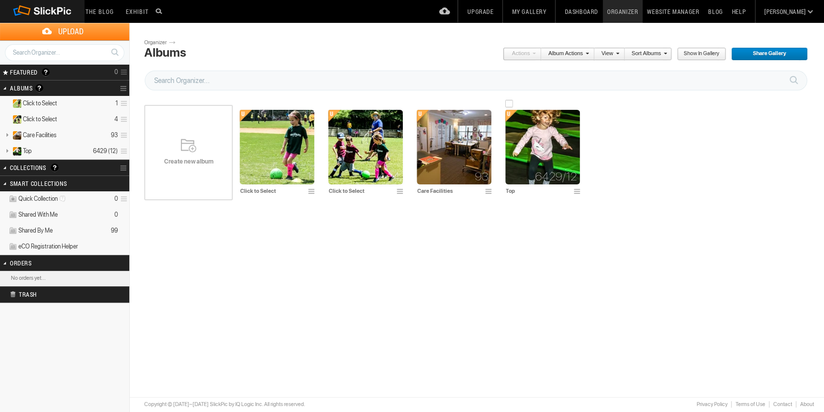
click at [559, 149] on img at bounding box center [542, 147] width 75 height 75
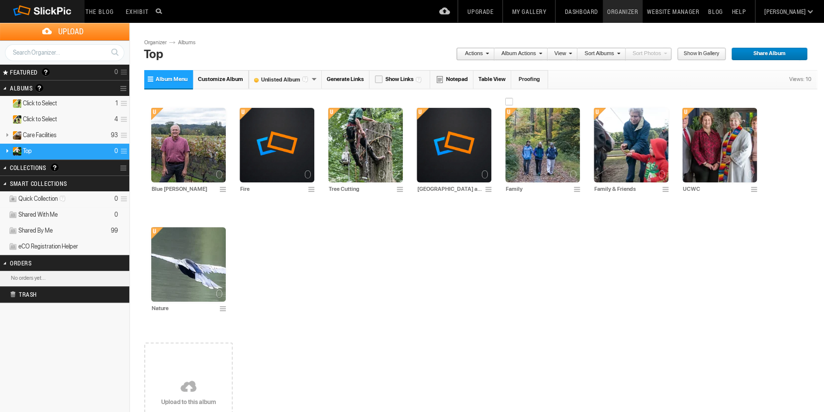
click at [542, 148] on img at bounding box center [542, 145] width 75 height 75
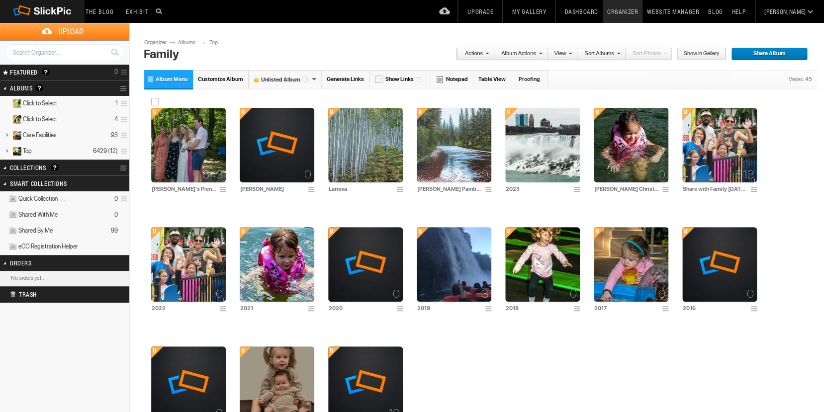
click at [190, 148] on div "643" at bounding box center [188, 145] width 75 height 75
click at [183, 145] on div "643" at bounding box center [188, 145] width 75 height 75
click at [221, 191] on span at bounding box center [224, 190] width 10 height 8
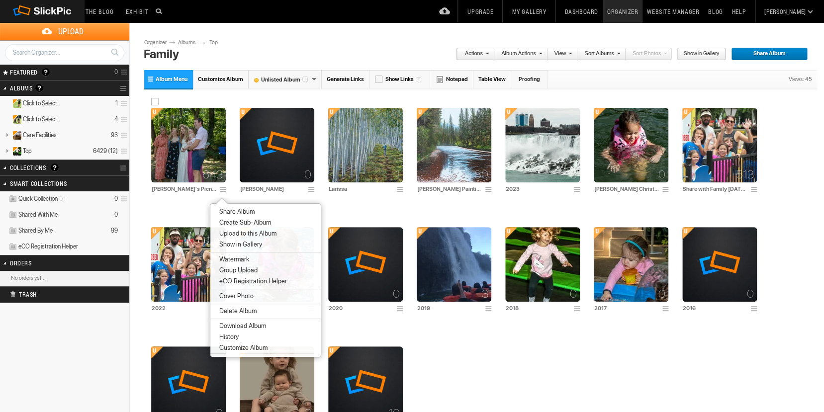
click at [191, 152] on div "643" at bounding box center [188, 145] width 75 height 75
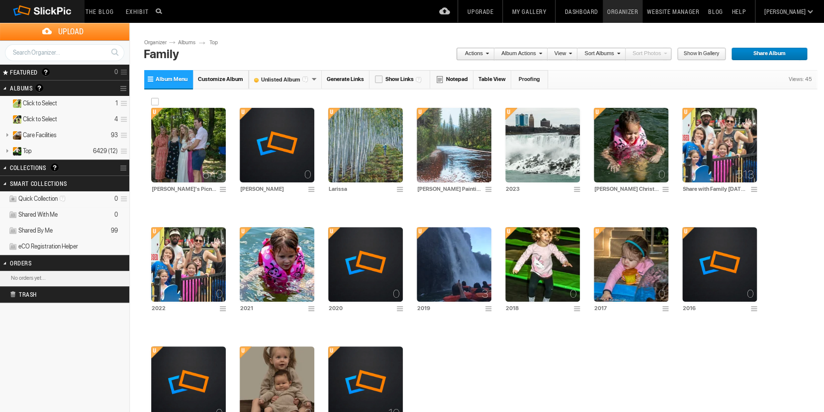
click at [180, 141] on div "643" at bounding box center [188, 145] width 75 height 75
click at [206, 146] on img at bounding box center [188, 145] width 75 height 75
click at [212, 138] on img at bounding box center [188, 145] width 75 height 75
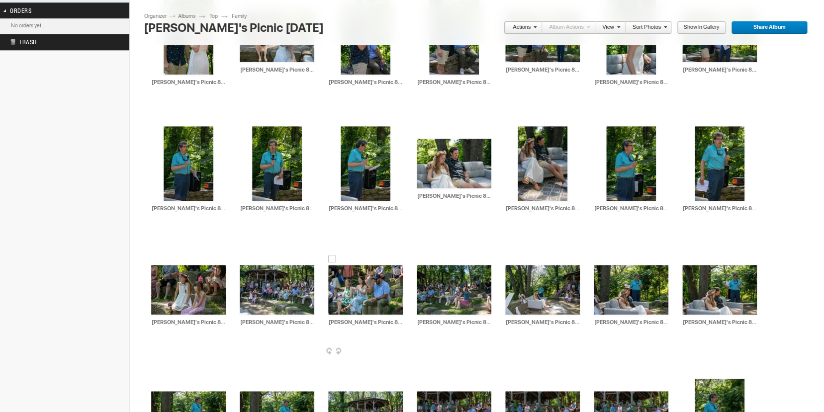
scroll to position [412, 0]
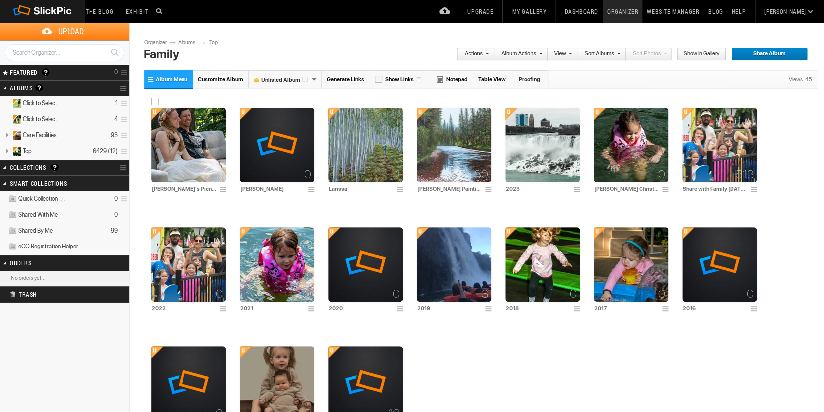
click at [199, 151] on img at bounding box center [188, 145] width 75 height 75
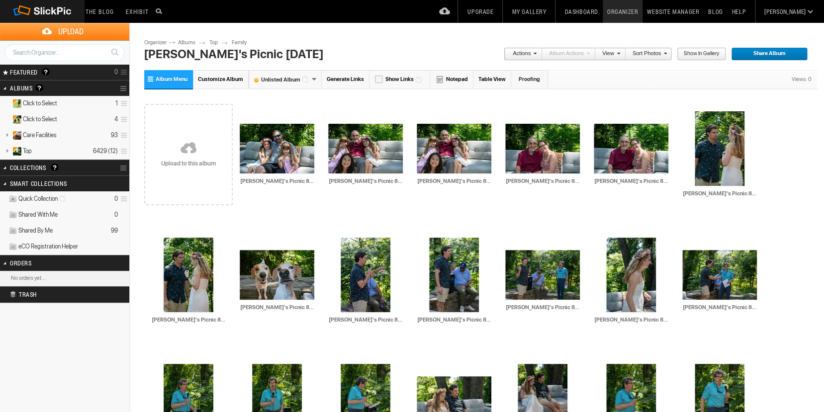
click at [756, 53] on span "Share Album" at bounding box center [766, 54] width 70 height 13
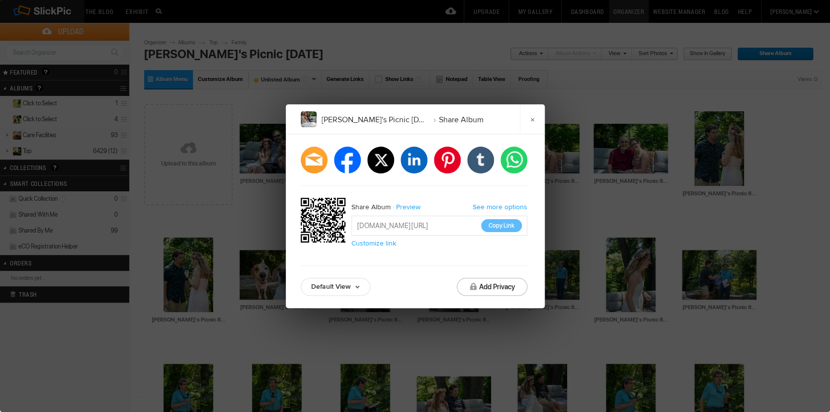
click at [356, 285] on link "Default View" at bounding box center [336, 287] width 70 height 18
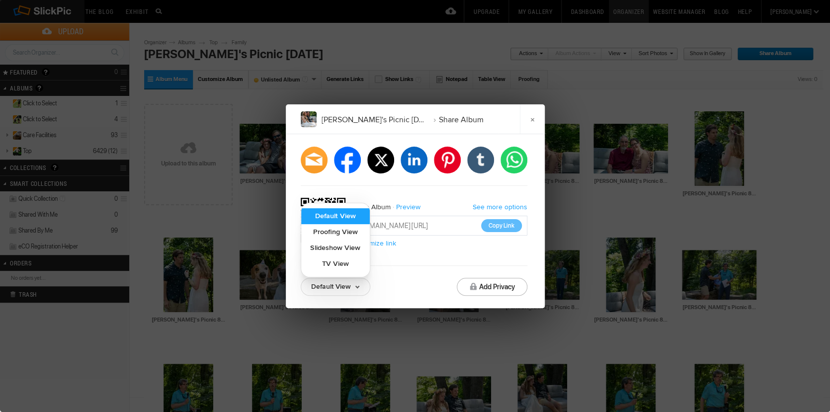
click at [340, 216] on link "Default View" at bounding box center [335, 216] width 69 height 16
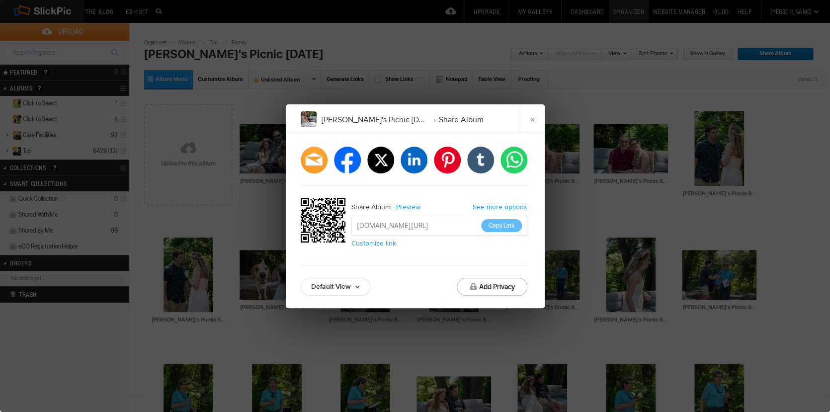
click at [502, 207] on link "See more options" at bounding box center [500, 207] width 55 height 8
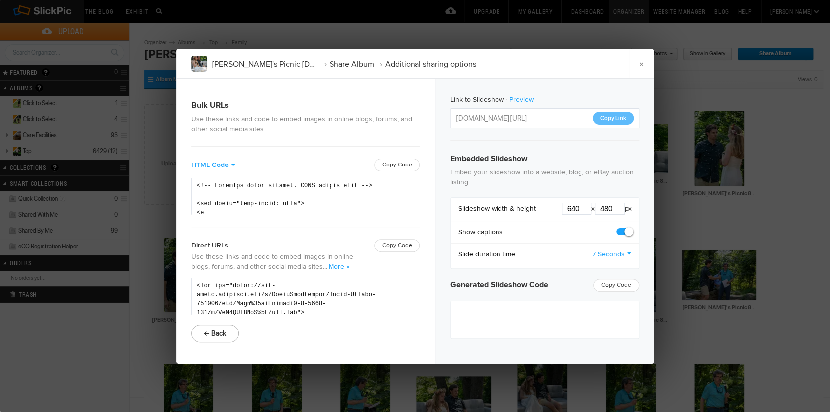
type textarea "<iframe src="https://www.slickpic.com/slideshow/simple/view/width/640/height/48…"
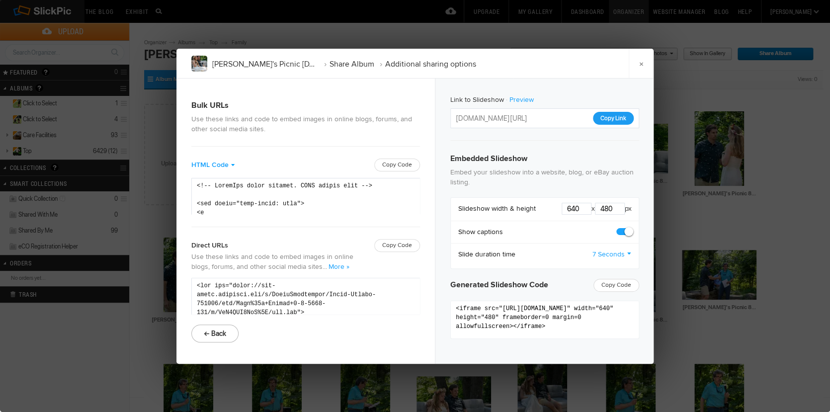
click at [606, 116] on button "Copy Link" at bounding box center [613, 118] width 41 height 13
click at [638, 63] on link "×" at bounding box center [641, 64] width 25 height 30
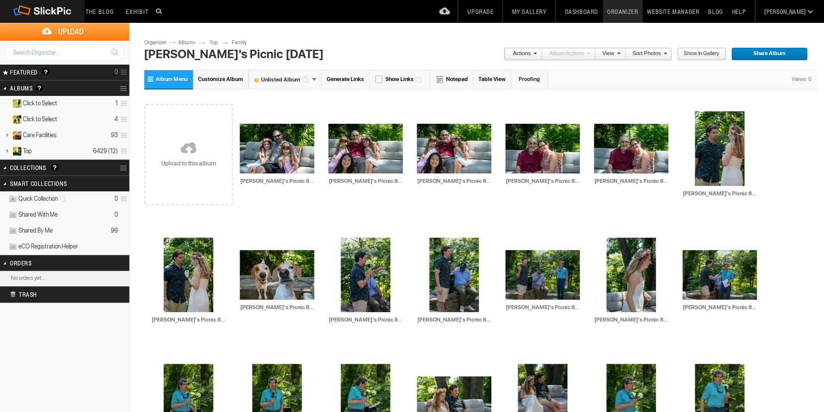
click at [746, 51] on span "Share Album" at bounding box center [766, 54] width 70 height 13
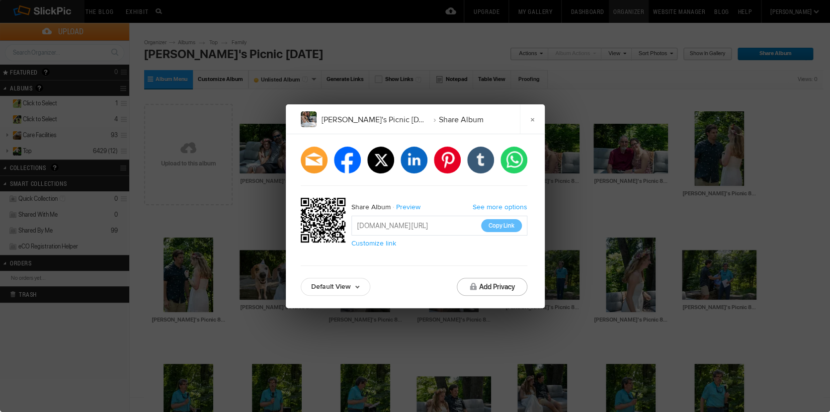
click at [354, 284] on link "Default View" at bounding box center [336, 287] width 70 height 18
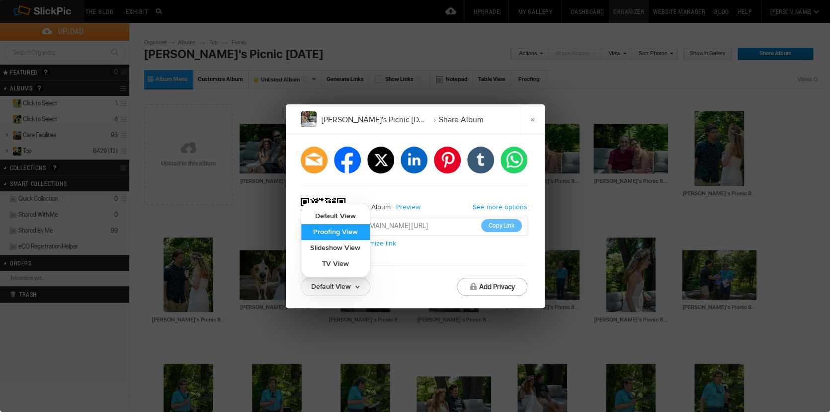
click at [351, 230] on link "Proofing View" at bounding box center [335, 232] width 69 height 16
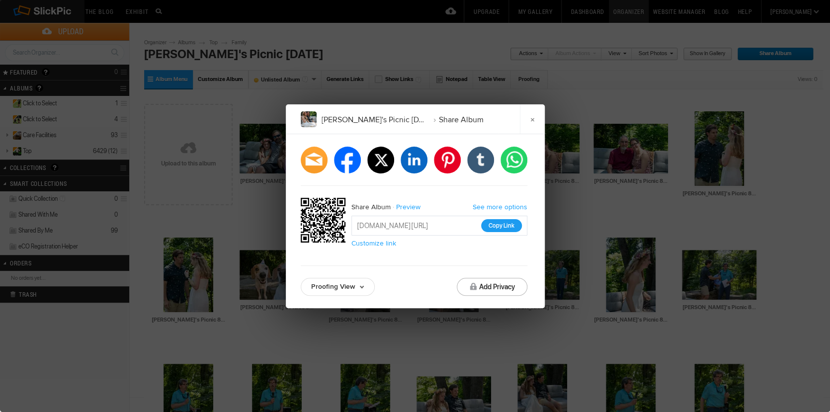
click at [494, 226] on button "Copy Link" at bounding box center [501, 225] width 41 height 13
click at [534, 117] on link "×" at bounding box center [532, 119] width 25 height 30
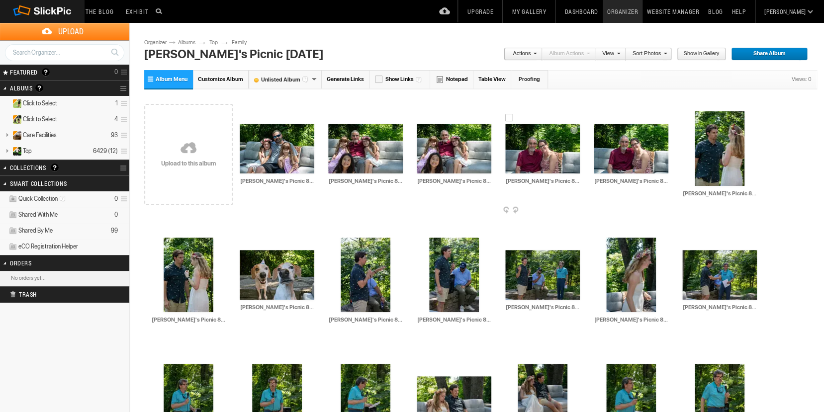
click at [558, 144] on img at bounding box center [542, 149] width 75 height 50
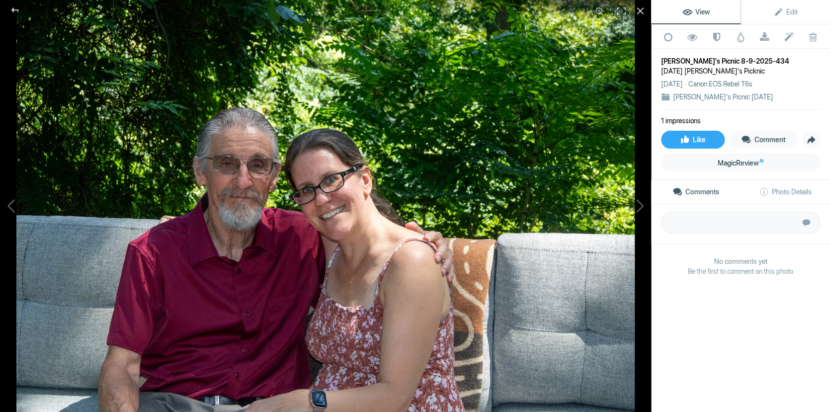
click at [696, 13] on span "View" at bounding box center [696, 12] width 27 height 8
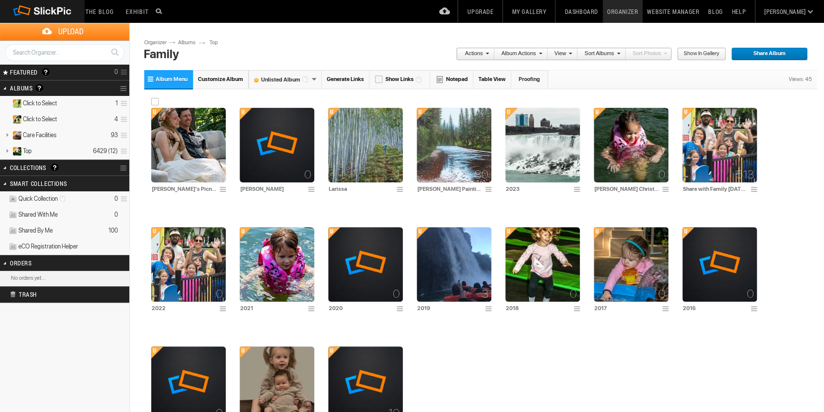
click at [213, 136] on img at bounding box center [188, 145] width 75 height 75
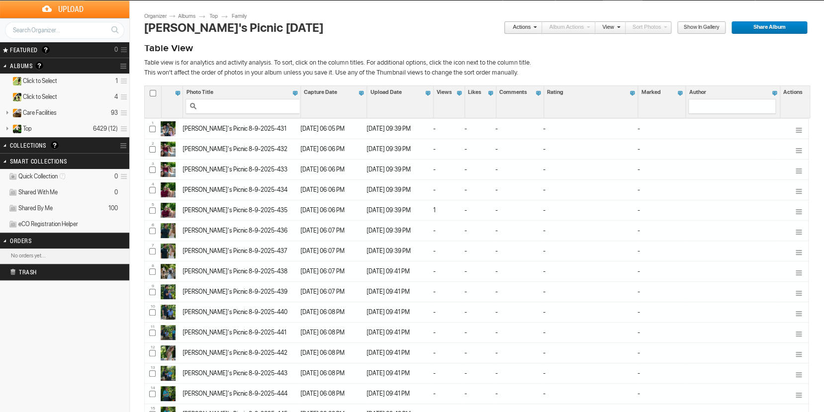
scroll to position [39, 0]
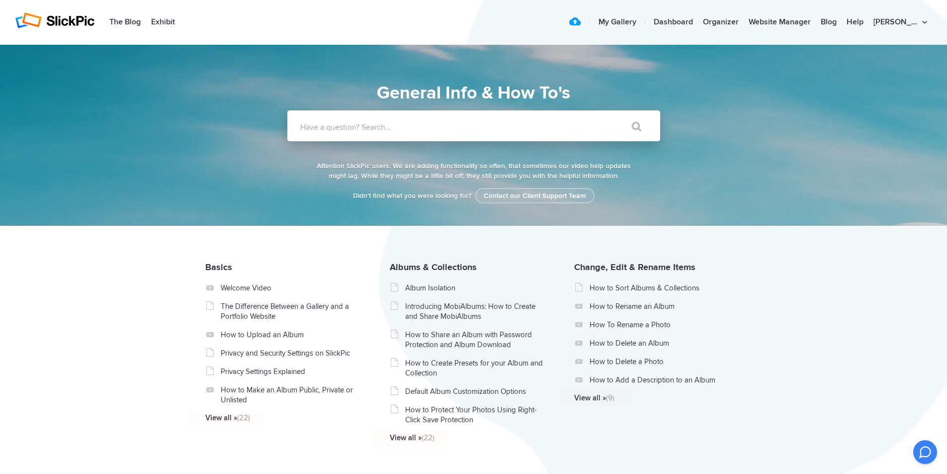
click at [476, 123] on label "Have a question? Search..." at bounding box center [486, 127] width 373 height 10
click at [476, 123] on input "Have a question? Search..." at bounding box center [453, 125] width 332 height 31
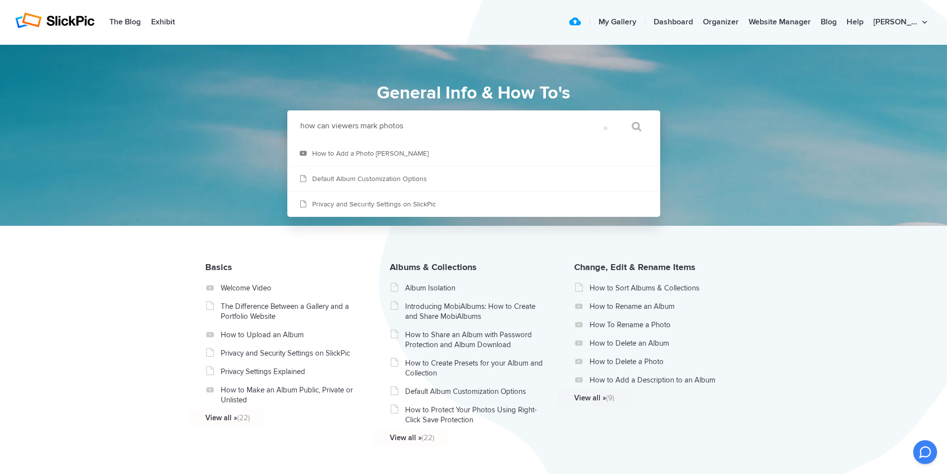
type input "how can viewers mark photos"
click at [632, 126] on input "" at bounding box center [632, 126] width 42 height 24
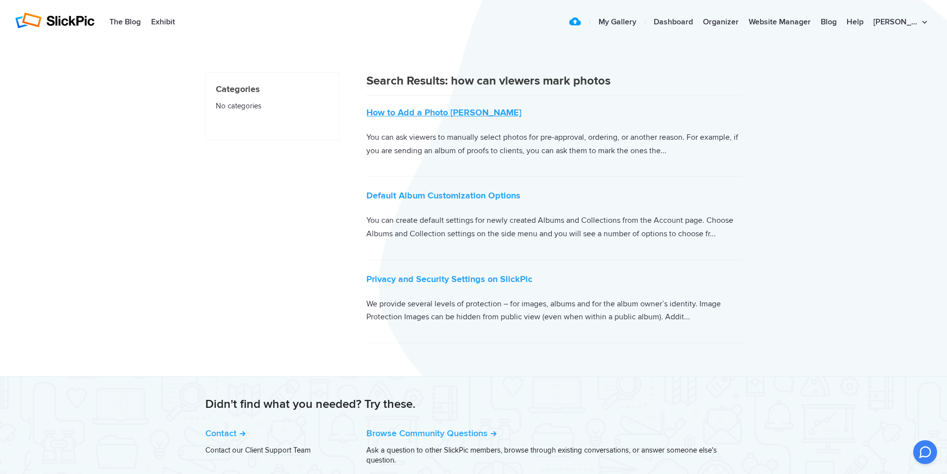
click at [434, 114] on link "How to Add a Photo Mark" at bounding box center [443, 112] width 155 height 11
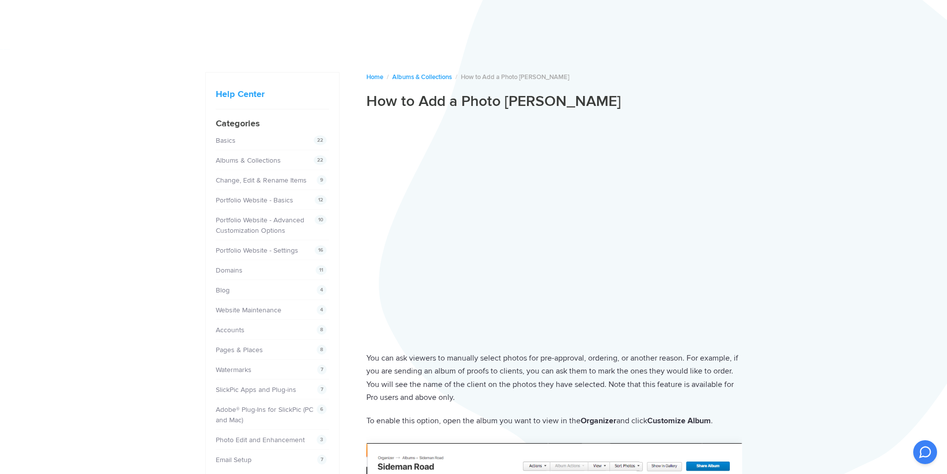
scroll to position [171, 0]
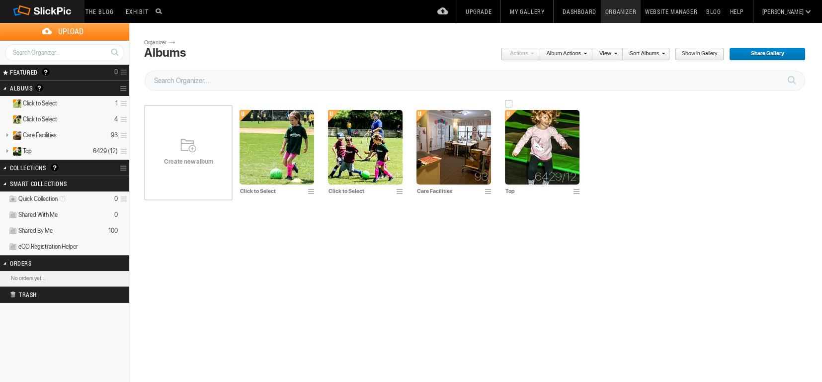
click at [538, 146] on img at bounding box center [542, 147] width 75 height 75
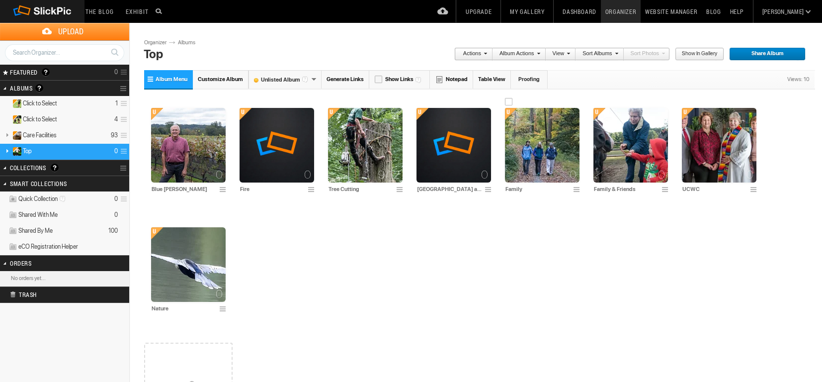
click at [535, 134] on img at bounding box center [542, 145] width 75 height 75
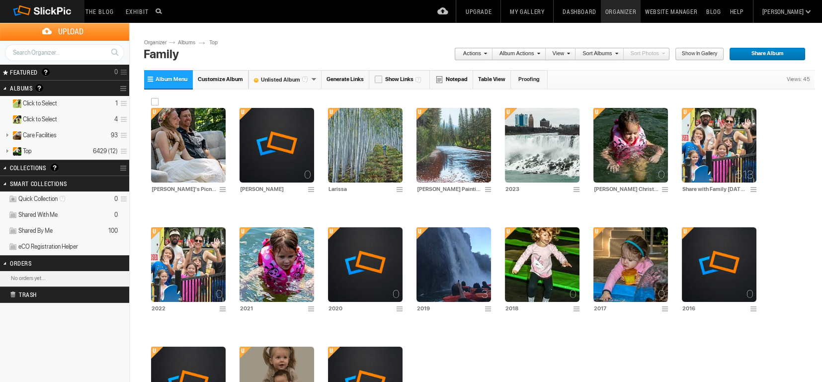
click at [197, 173] on img at bounding box center [188, 145] width 75 height 75
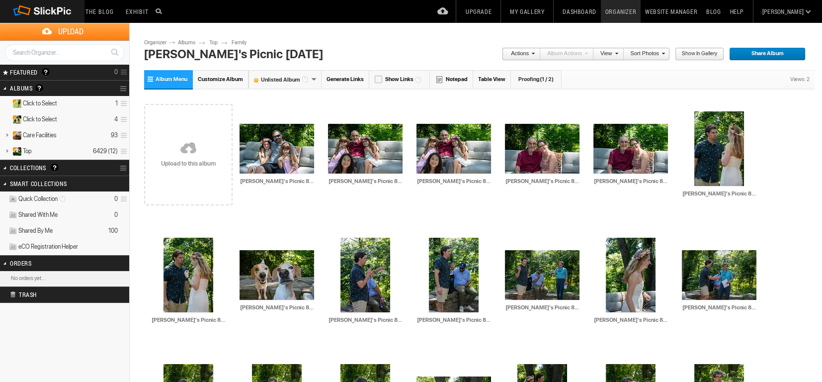
click at [535, 54] on link "Actions" at bounding box center [518, 54] width 33 height 13
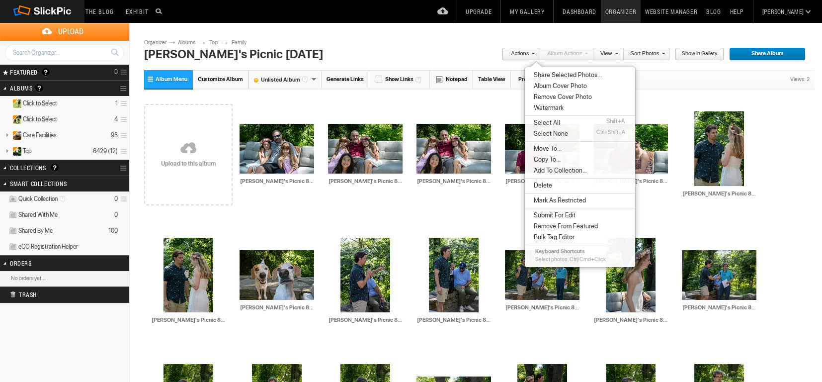
click at [773, 52] on span "Share Album" at bounding box center [764, 54] width 70 height 13
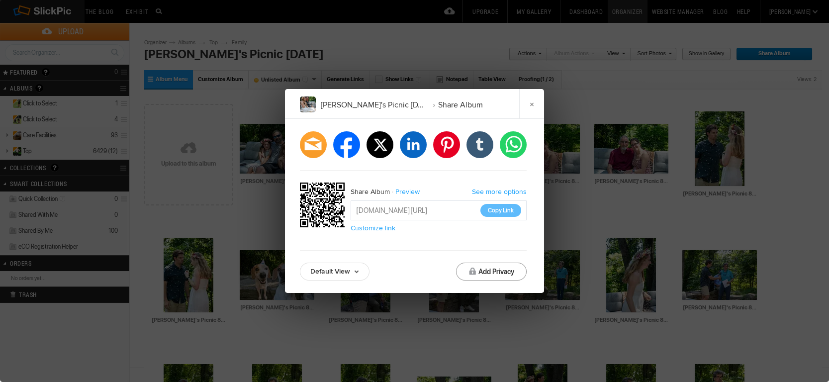
click at [480, 270] on button "Add Privacy" at bounding box center [491, 272] width 71 height 18
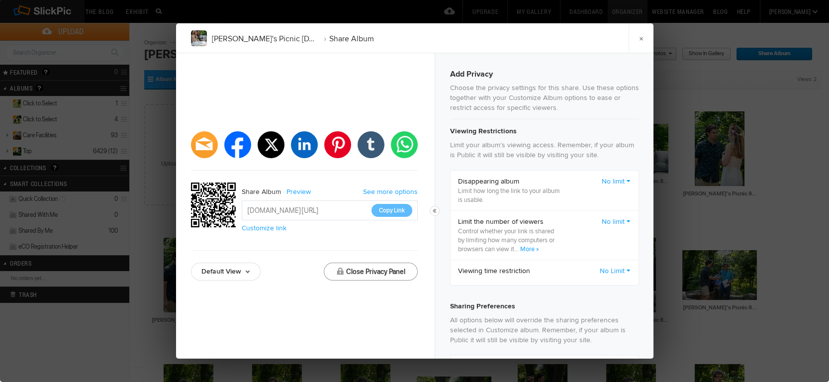
checkbox input "true"
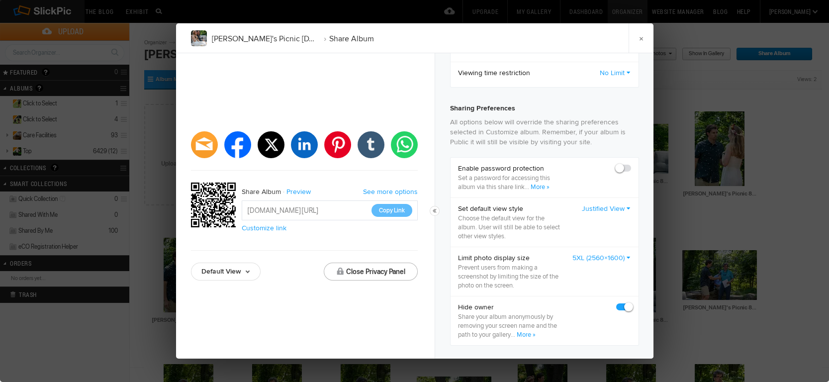
scroll to position [216, 0]
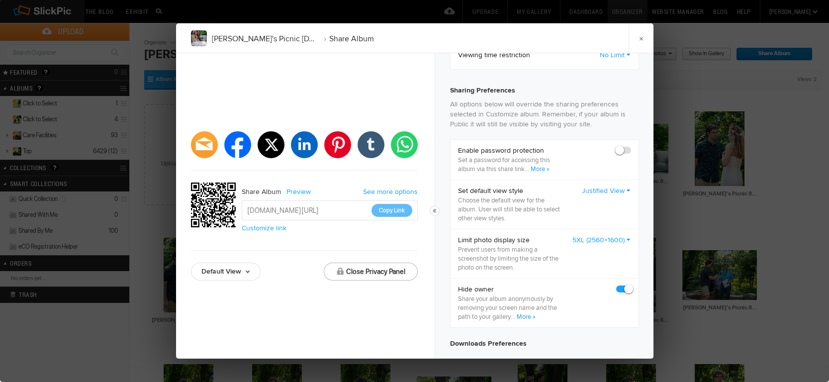
click at [622, 187] on link "Justified View" at bounding box center [606, 191] width 49 height 10
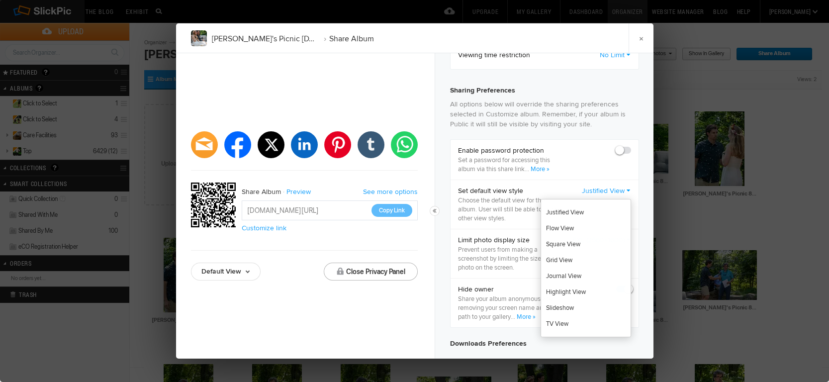
click at [521, 204] on p "Choose the default view for the album. User will still be able to select other …" at bounding box center [510, 209] width 104 height 27
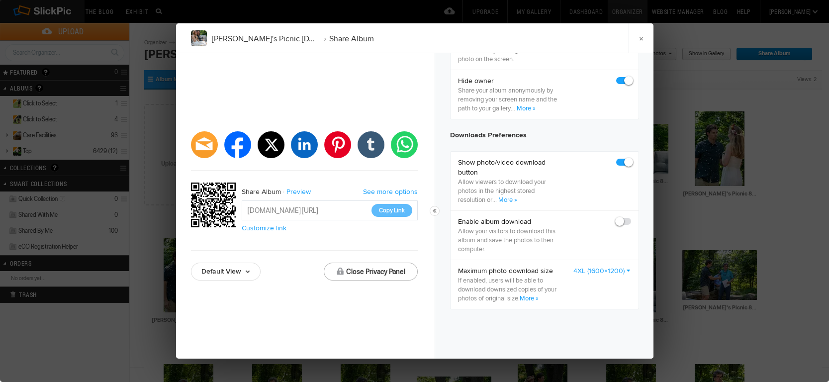
scroll to position [430, 0]
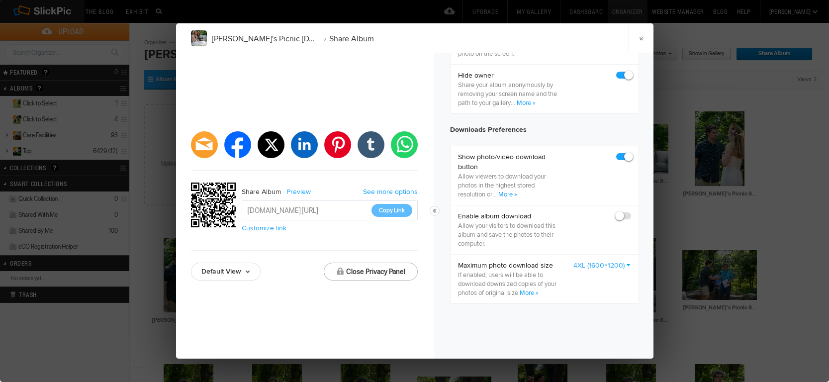
click at [374, 190] on link "See more options" at bounding box center [390, 191] width 55 height 8
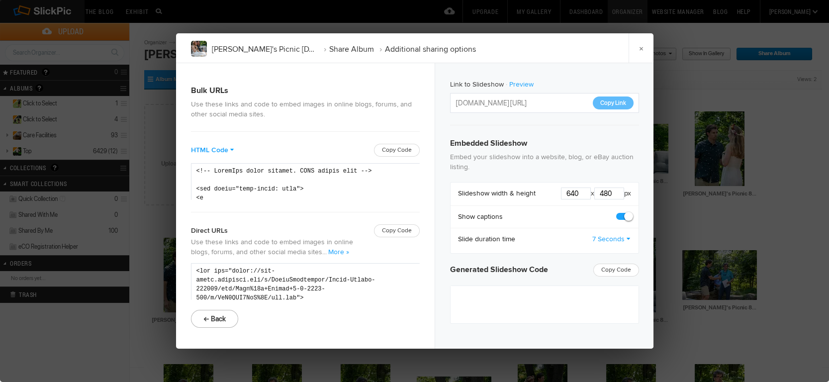
type textarea "<iframe src="https://www.slickpic.com/slideshow/simple/view/width/640/height/48…"
click at [213, 315] on button "← Back" at bounding box center [214, 319] width 47 height 18
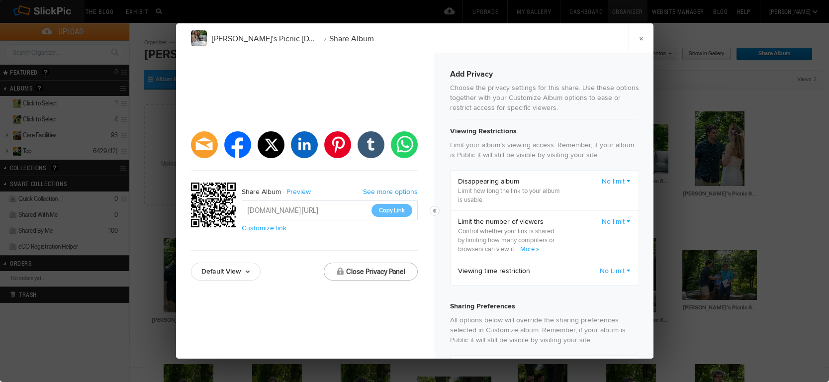
checkbox input "true"
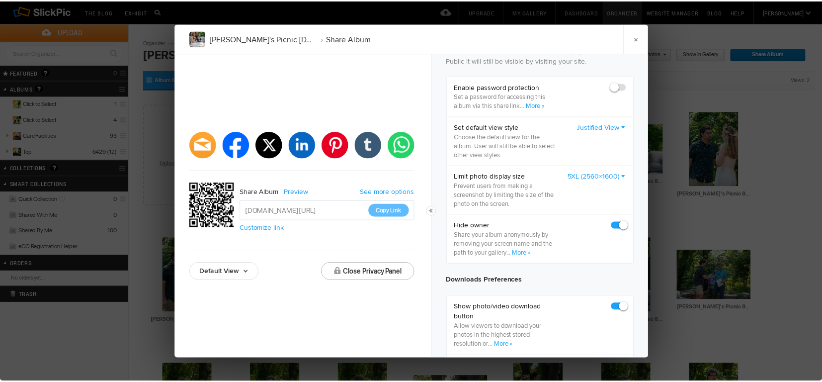
scroll to position [245, 0]
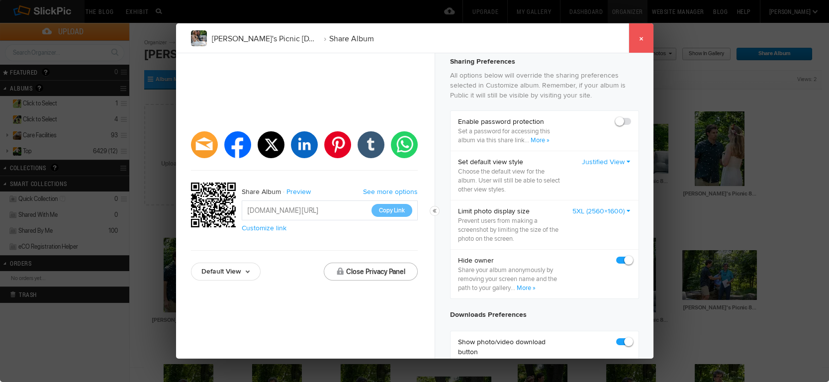
click at [642, 39] on link "×" at bounding box center [641, 38] width 25 height 30
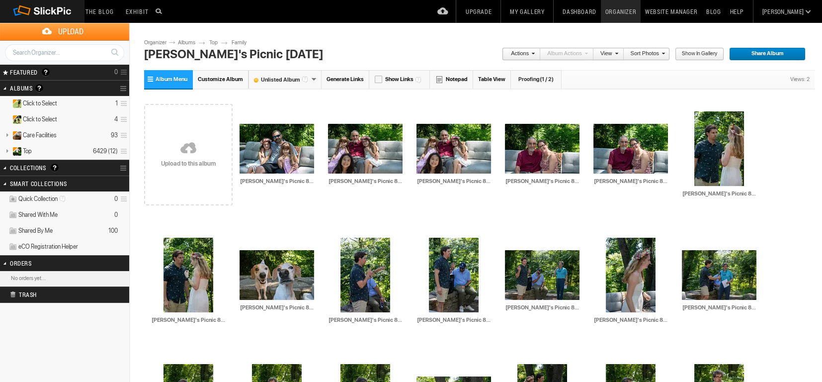
click at [612, 54] on link "View" at bounding box center [606, 54] width 25 height 13
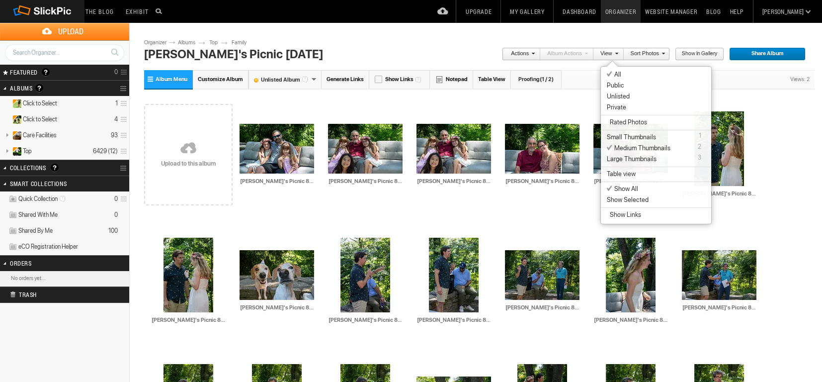
click at [510, 36] on div "Upload Get Adobe® Lightroom® plug-in here Search FEATURED GALLERY Visible Invis…" at bounding box center [411, 40] width 822 height 35
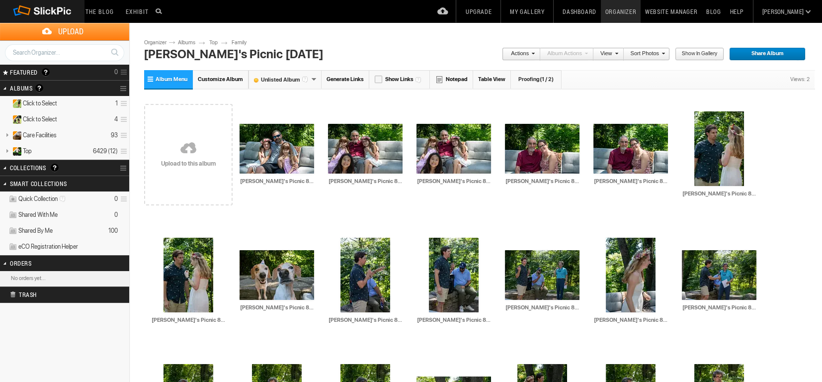
click at [535, 53] on span at bounding box center [532, 53] width 6 height 6
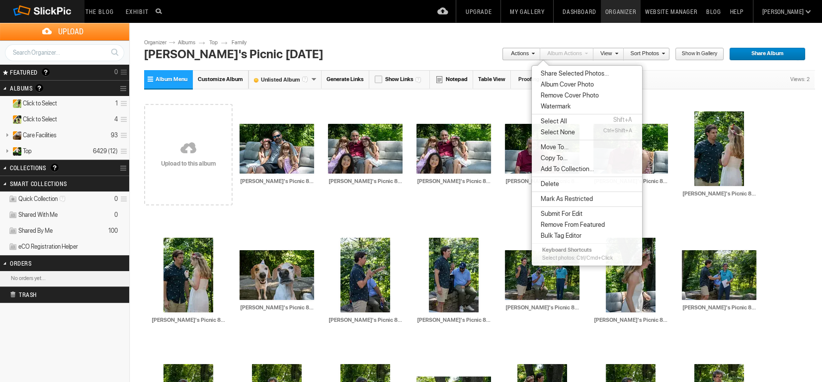
click at [614, 55] on link "View" at bounding box center [606, 54] width 25 height 13
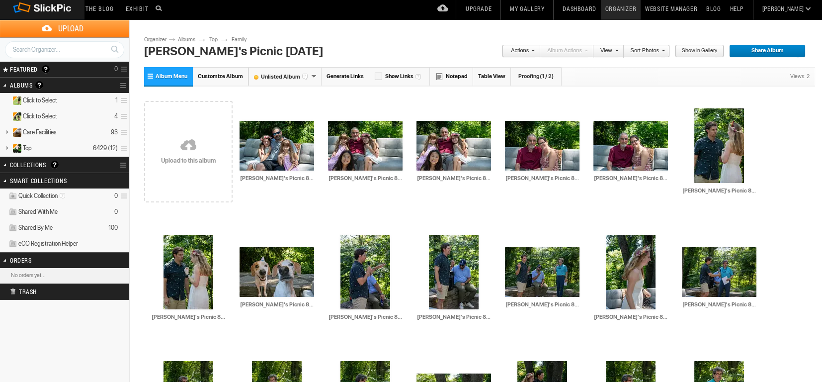
scroll to position [8, 0]
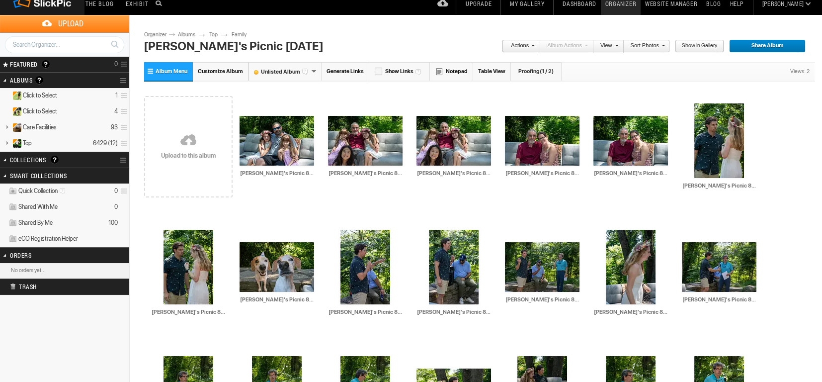
click at [525, 71] on link "Proofing (1 / 2)" at bounding box center [536, 71] width 51 height 18
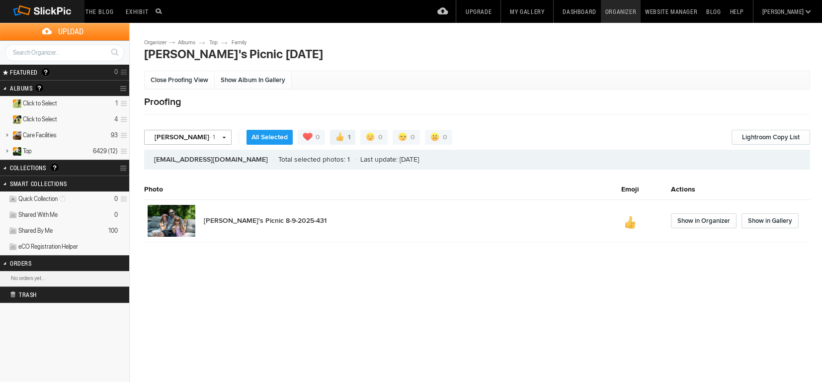
click at [191, 139] on link "Wayne · 1" at bounding box center [188, 137] width 88 height 15
click at [209, 107] on h2 "Proofing" at bounding box center [477, 101] width 666 height 15
click at [199, 79] on link "Close Proofing View" at bounding box center [180, 80] width 70 height 18
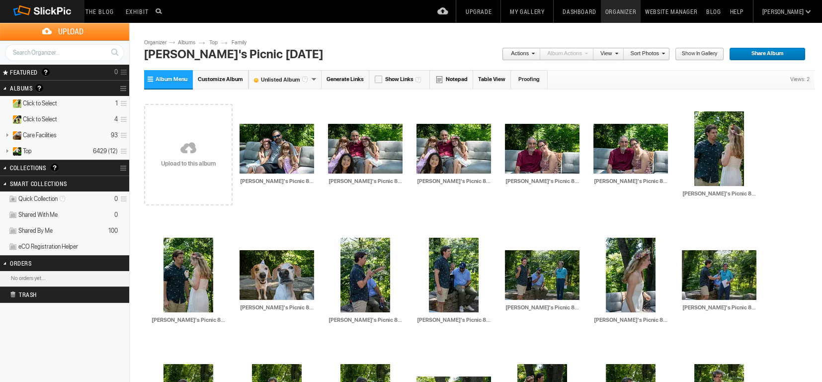
click at [765, 52] on span "Share Album" at bounding box center [764, 54] width 70 height 13
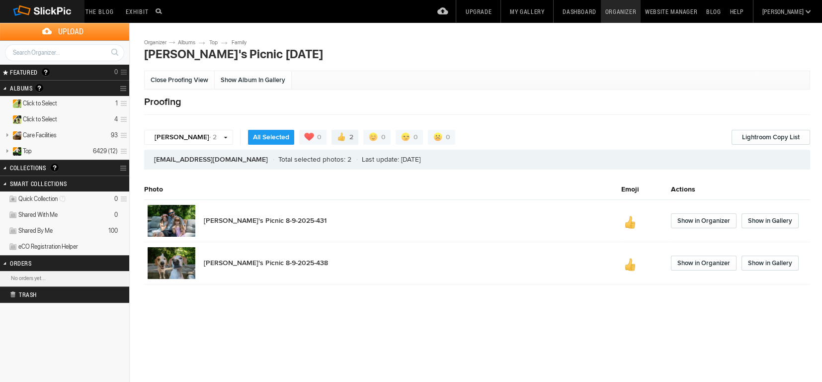
click at [496, 11] on link "Upgrade" at bounding box center [478, 11] width 35 height 23
click at [195, 136] on link "[PERSON_NAME] · 2" at bounding box center [188, 137] width 89 height 15
click at [205, 112] on div "Close Proofing View Show Album In Gallery Proofing" at bounding box center [477, 93] width 666 height 43
click at [196, 138] on link "[PERSON_NAME] · 2" at bounding box center [188, 137] width 89 height 15
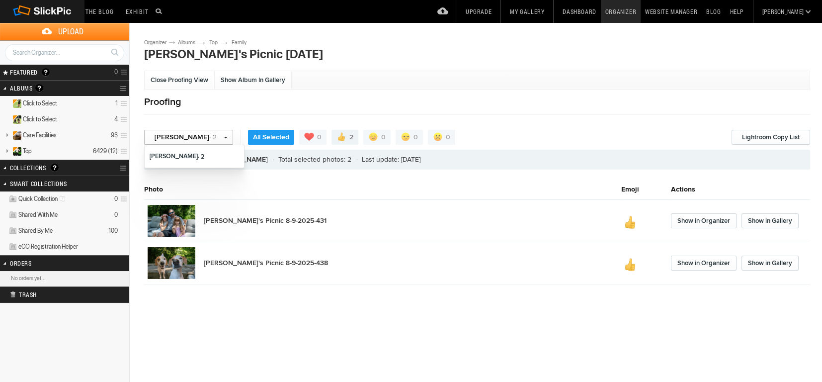
click at [194, 137] on link "[PERSON_NAME] · 2" at bounding box center [188, 137] width 89 height 15
click at [186, 80] on link "Close Proofing View" at bounding box center [180, 80] width 70 height 18
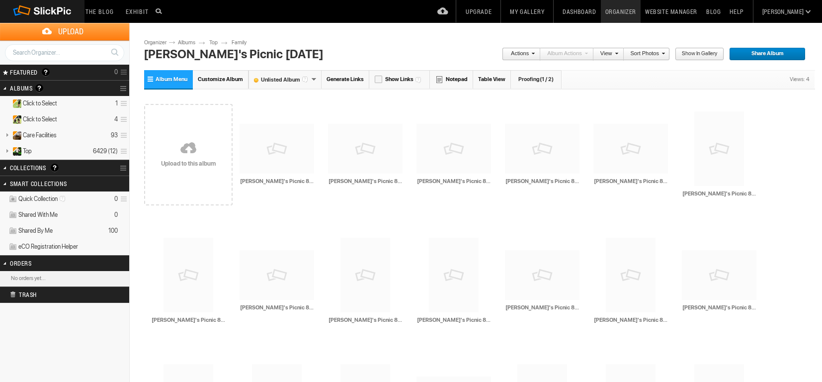
click at [771, 54] on span "Share Album" at bounding box center [764, 54] width 70 height 13
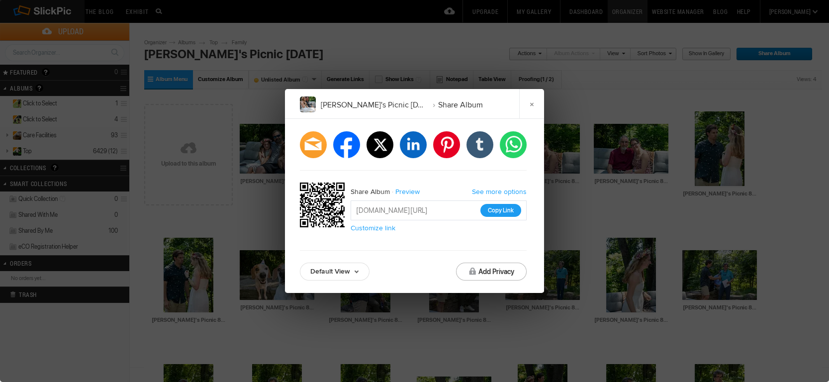
click at [501, 210] on button "Copy Link" at bounding box center [500, 210] width 41 height 13
click at [498, 211] on input "https://slickpic.us/17981574mgEO" at bounding box center [439, 210] width 176 height 20
click at [528, 103] on link "×" at bounding box center [531, 104] width 25 height 30
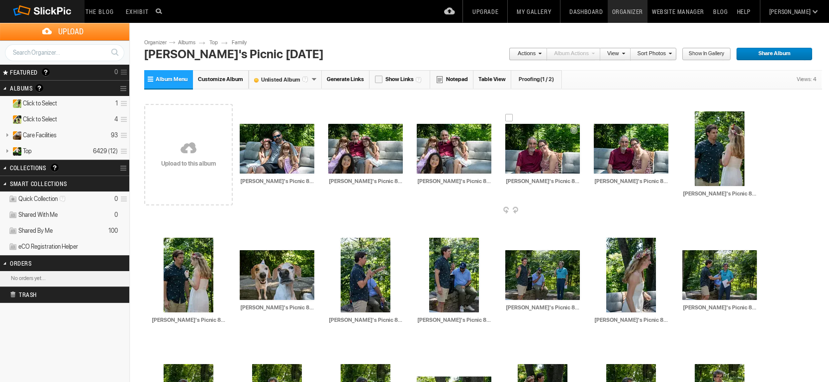
click at [532, 102] on td "AI Kara's Picnic 8-9-2025-434 HTML: Direct: Forum: Photo ID: 22804576 More..." at bounding box center [542, 148] width 75 height 114
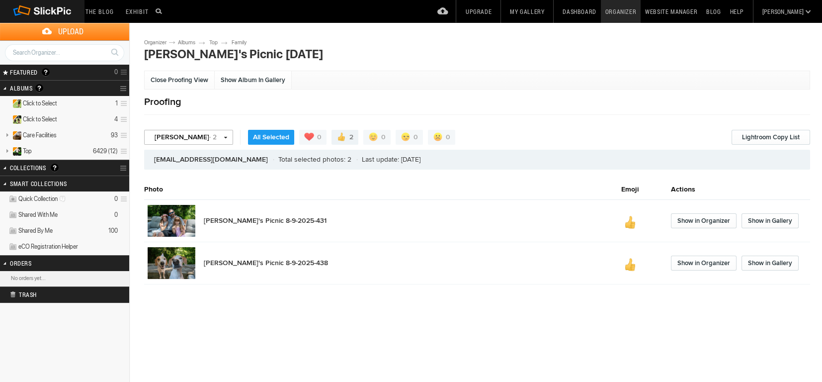
click at [193, 139] on link "Wayne · 2" at bounding box center [188, 137] width 89 height 15
click at [178, 154] on link "Wayne · 2" at bounding box center [194, 156] width 99 height 16
click at [213, 159] on b "wlb122@verizon.net" at bounding box center [211, 159] width 114 height 8
click at [192, 137] on link "Wayne · 2" at bounding box center [188, 137] width 89 height 15
click at [194, 81] on link "Close Proofing View" at bounding box center [180, 80] width 70 height 18
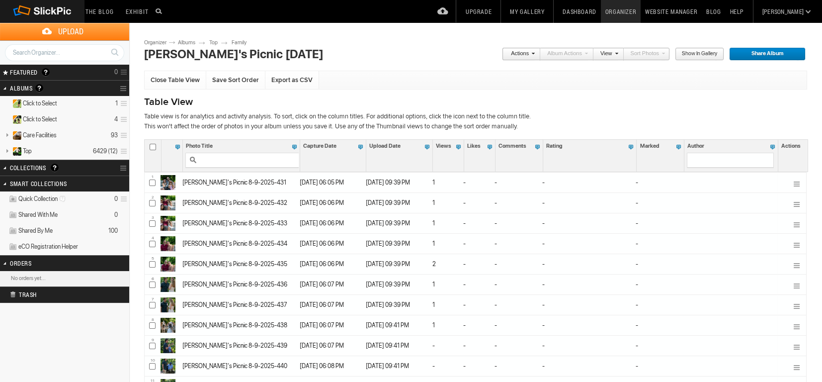
click at [479, 154] on th at bounding box center [479, 161] width 31 height 21
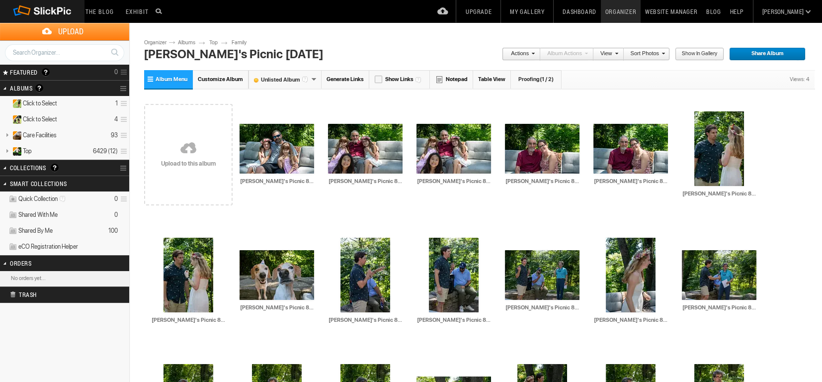
click at [230, 82] on span "Customize Album" at bounding box center [220, 79] width 45 height 6
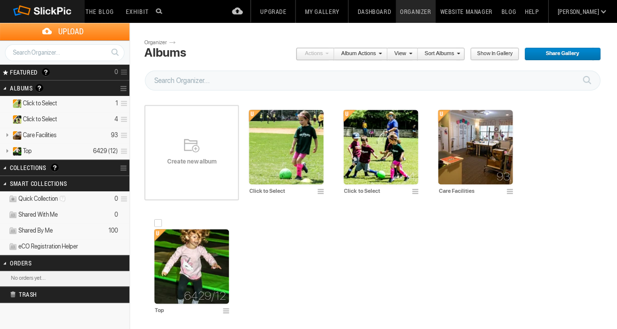
click at [195, 251] on img at bounding box center [191, 266] width 75 height 75
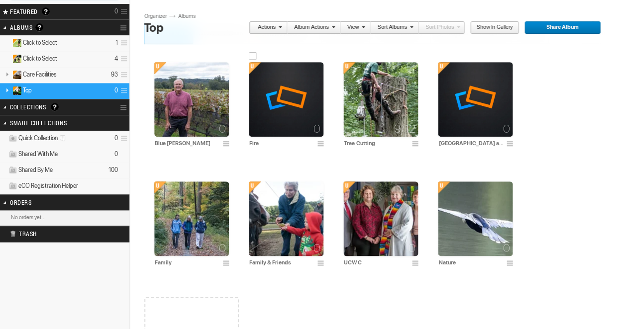
scroll to position [63, 0]
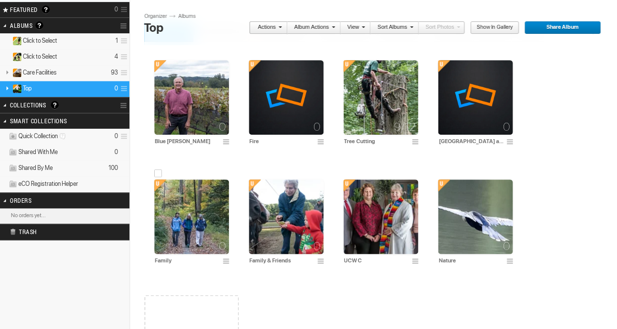
click at [188, 216] on img at bounding box center [191, 217] width 75 height 75
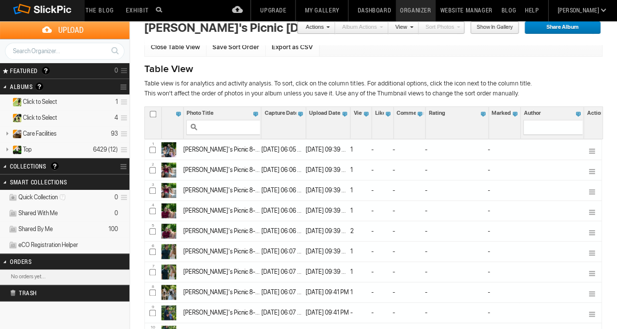
scroll to position [135, 0]
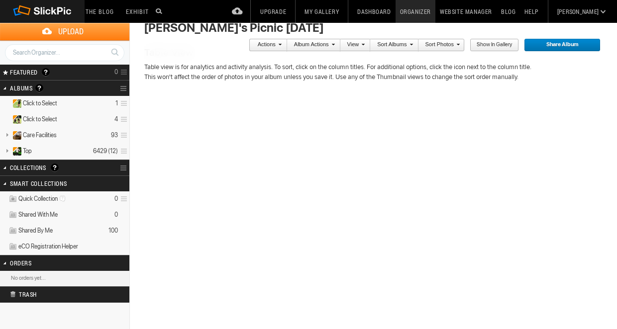
scroll to position [49, 0]
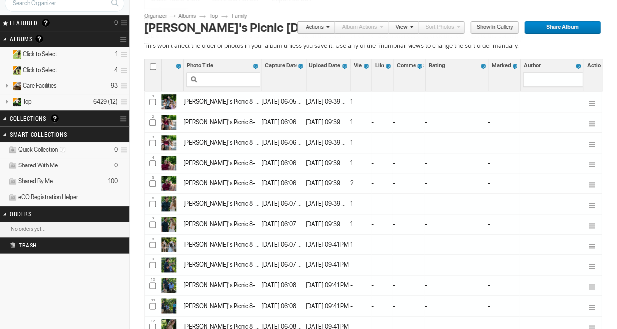
click at [329, 28] on span at bounding box center [326, 27] width 6 height 6
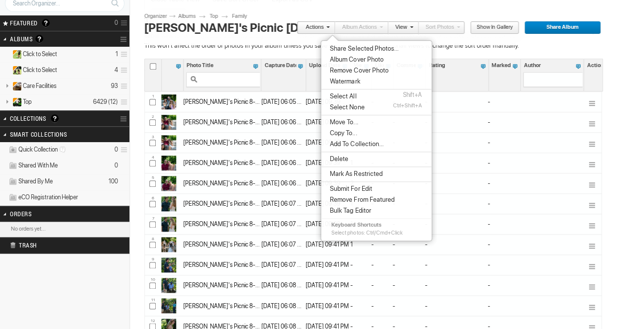
click at [318, 9] on div "Albums Top Family [PERSON_NAME]'s Picnic [DATE] ← Back Upload Page [PERSON_NAME…" at bounding box center [383, 22] width 478 height 45
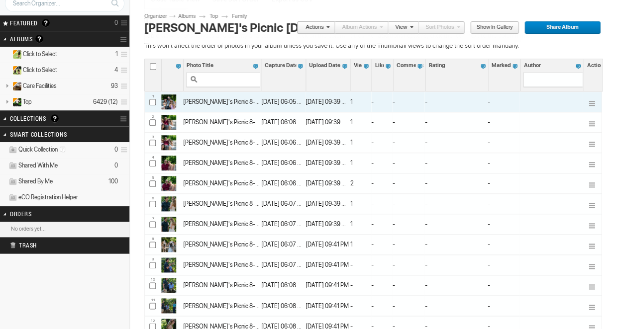
click at [592, 104] on span at bounding box center [593, 105] width 10 height 8
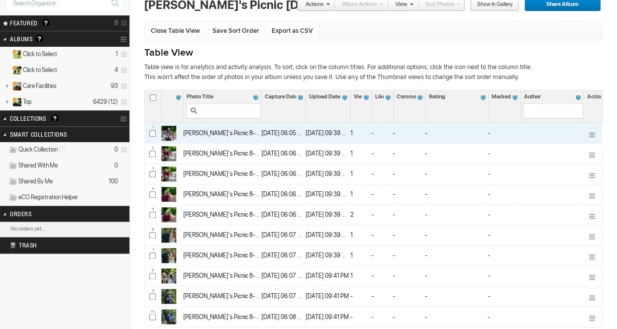
scroll to position [0, 0]
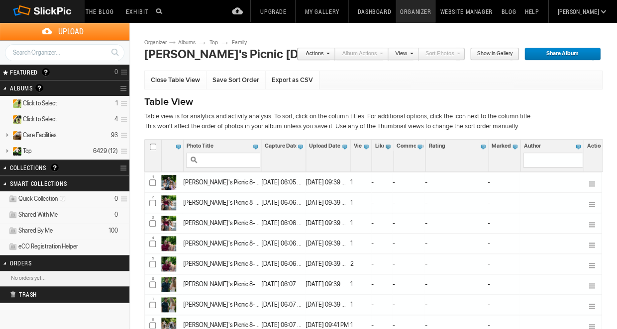
click at [386, 145] on span at bounding box center [387, 146] width 8 height 8
click at [381, 159] on td "Sort Ascending" at bounding box center [362, 163] width 43 height 8
click at [385, 147] on span at bounding box center [387, 146] width 8 height 8
click at [377, 146] on div "Likes" at bounding box center [380, 146] width 19 height 8
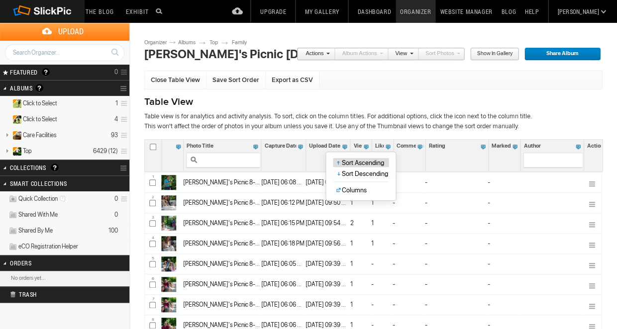
click at [375, 163] on td "Sort Ascending" at bounding box center [362, 163] width 43 height 8
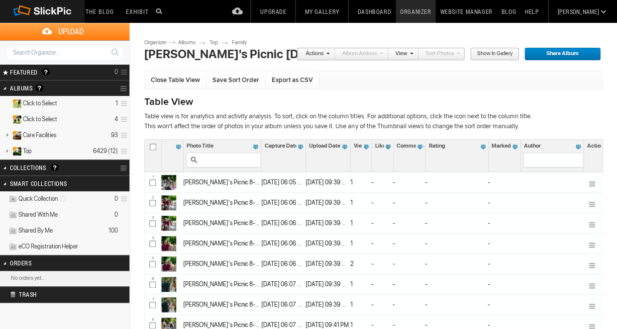
click at [381, 146] on div "Likes" at bounding box center [380, 146] width 19 height 8
click at [381, 96] on b "Table View" at bounding box center [372, 101] width 457 height 15
click at [282, 82] on link "Export as CSV" at bounding box center [293, 80] width 54 height 18
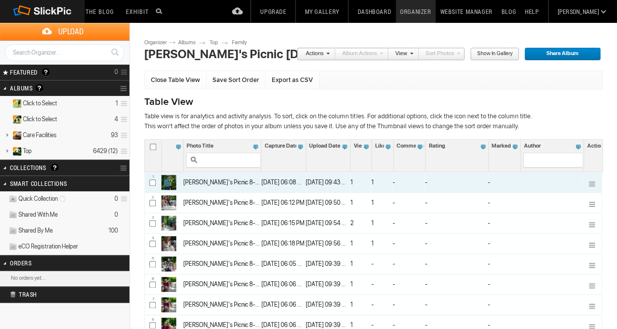
click at [592, 181] on span at bounding box center [593, 185] width 10 height 8
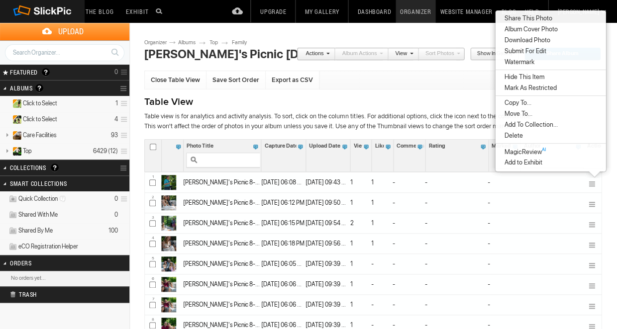
click at [534, 150] on span "MagicReview AI" at bounding box center [523, 151] width 44 height 9
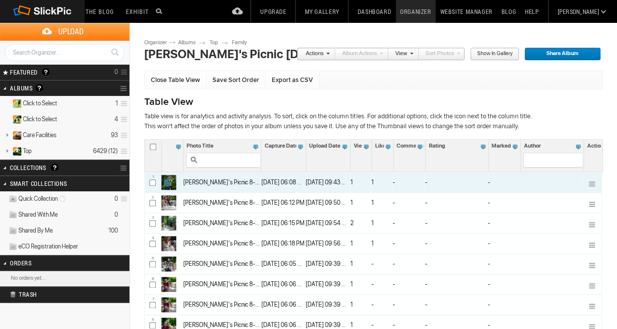
click at [378, 182] on td "1" at bounding box center [381, 183] width 21 height 20
click at [150, 181] on input "checkbox" at bounding box center [152, 183] width 6 height 6
checkbox input "true"
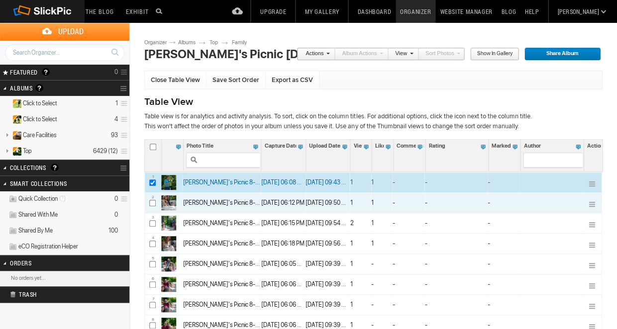
click at [150, 201] on input "checkbox" at bounding box center [152, 203] width 6 height 6
checkbox input "true"
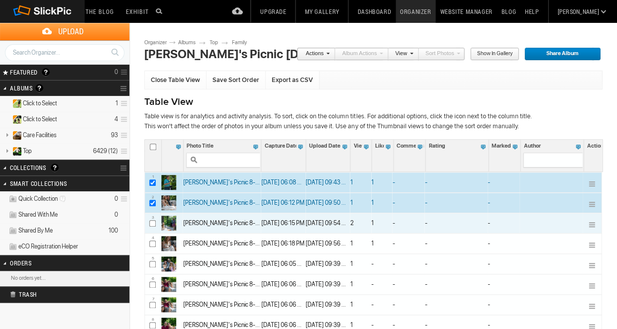
click at [150, 221] on input "checkbox" at bounding box center [152, 223] width 6 height 6
checkbox input "true"
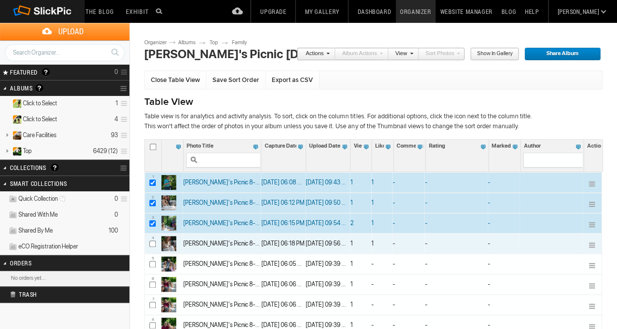
click at [151, 242] on input "checkbox" at bounding box center [152, 244] width 6 height 6
checkbox input "true"
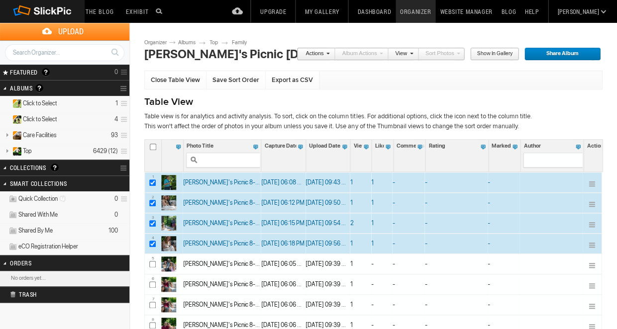
click at [593, 146] on div "Actions" at bounding box center [591, 146] width 17 height 8
click at [329, 53] on span at bounding box center [326, 53] width 6 height 6
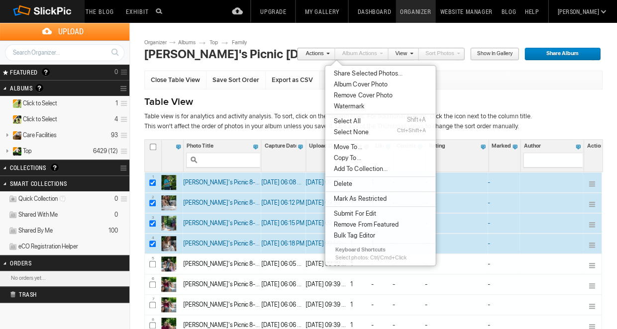
click at [288, 102] on b "Table View" at bounding box center [372, 101] width 457 height 15
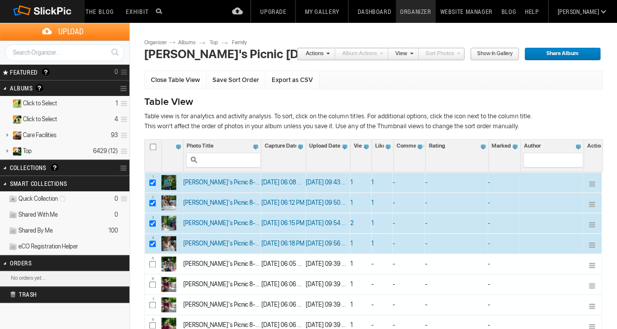
click at [185, 82] on link "Close Table View" at bounding box center [176, 80] width 62 height 18
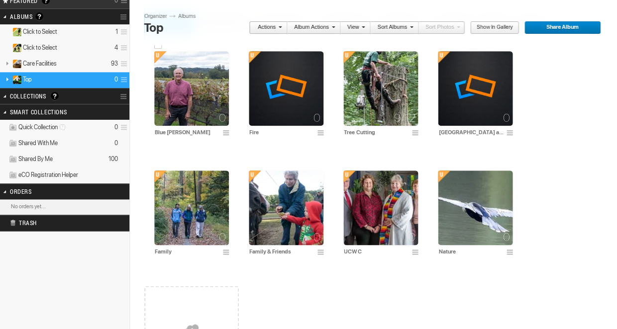
scroll to position [72, 0]
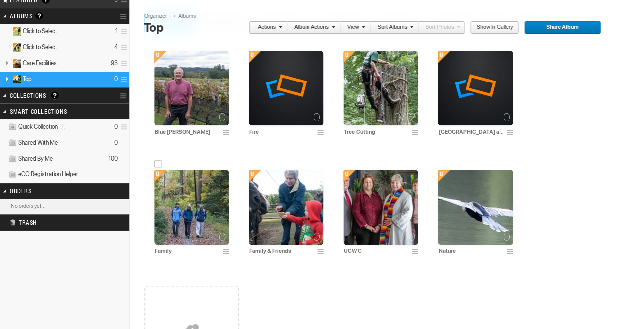
click at [200, 212] on img at bounding box center [191, 207] width 75 height 75
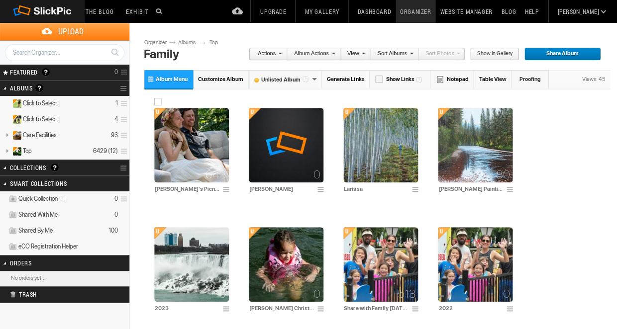
click at [204, 157] on img at bounding box center [191, 145] width 75 height 75
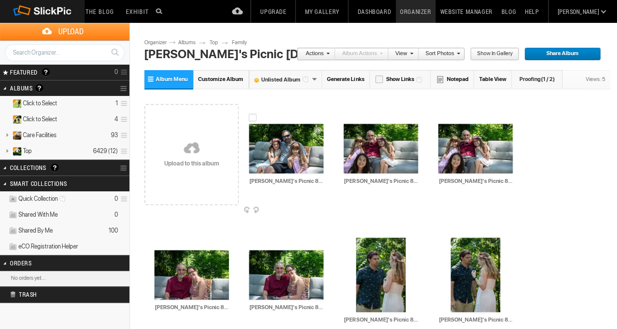
click at [253, 119] on div at bounding box center [253, 118] width 8 height 8
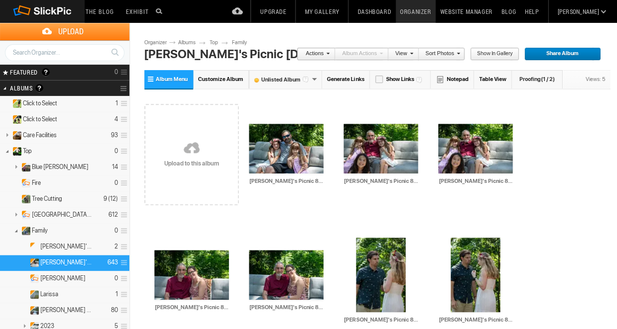
click at [540, 53] on span "Share Album" at bounding box center [559, 54] width 70 height 13
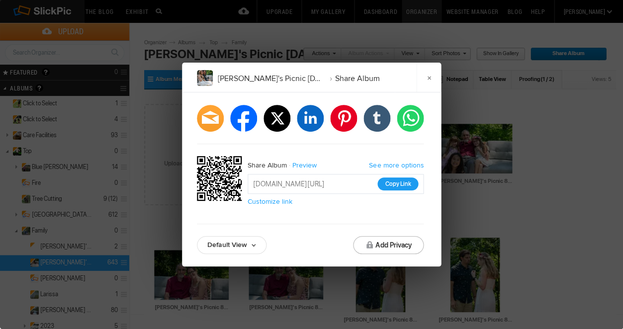
click at [393, 181] on button "Copy Link" at bounding box center [397, 184] width 41 height 13
click at [428, 79] on link "×" at bounding box center [428, 78] width 25 height 30
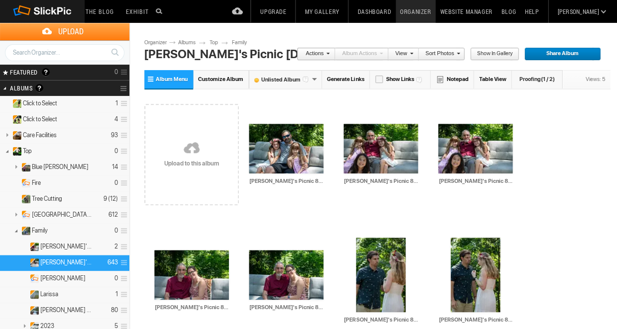
click at [343, 10] on link "My Gallery" at bounding box center [321, 11] width 43 height 23
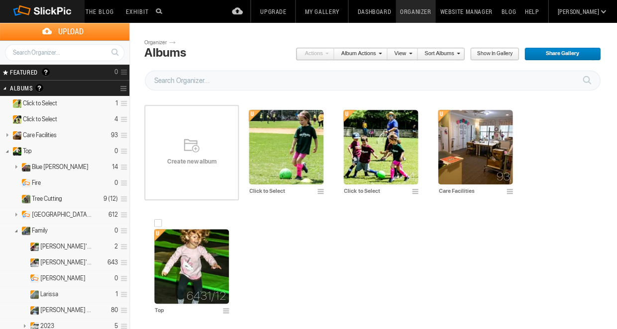
click at [193, 281] on img at bounding box center [191, 266] width 75 height 75
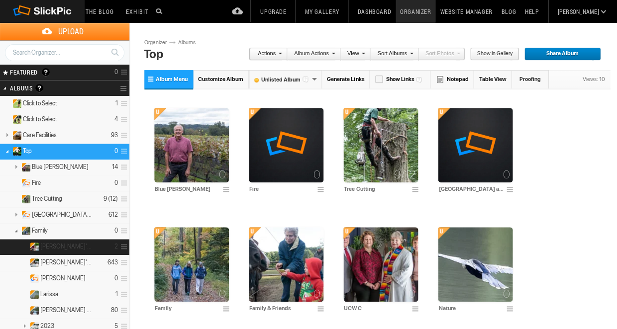
click at [73, 247] on span "Kara's picnic for family" at bounding box center [66, 247] width 52 height 8
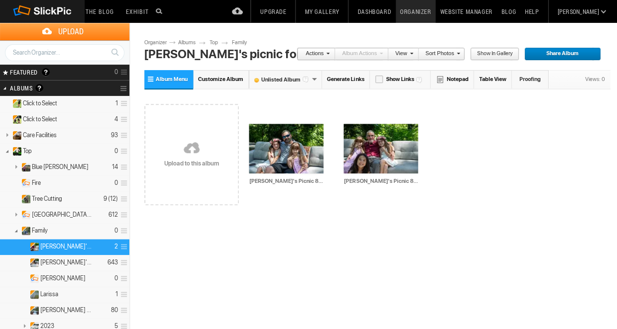
click at [329, 53] on span at bounding box center [326, 53] width 6 height 6
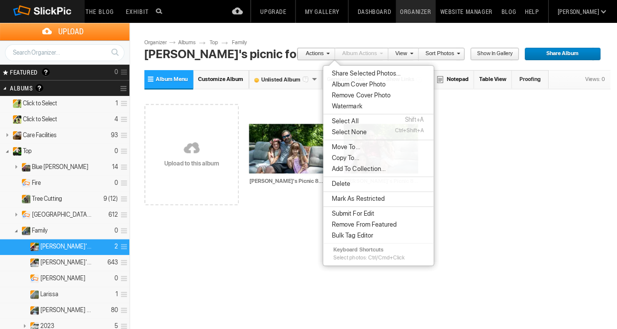
click at [558, 136] on div "Drop your photos here Upload to this album AI [PERSON_NAME]'s Picnic 8-9-2025-4…" at bounding box center [376, 154] width 465 height 126
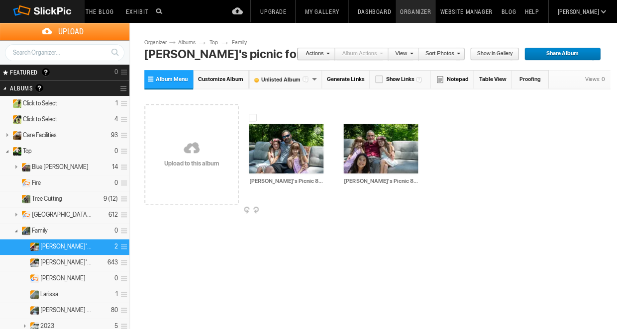
click at [278, 153] on img at bounding box center [286, 149] width 75 height 50
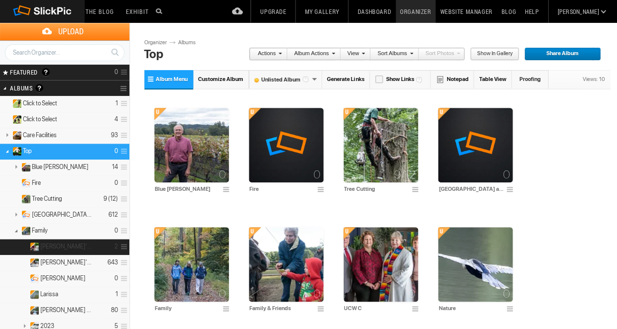
click at [122, 245] on span at bounding box center [122, 247] width 9 height 16
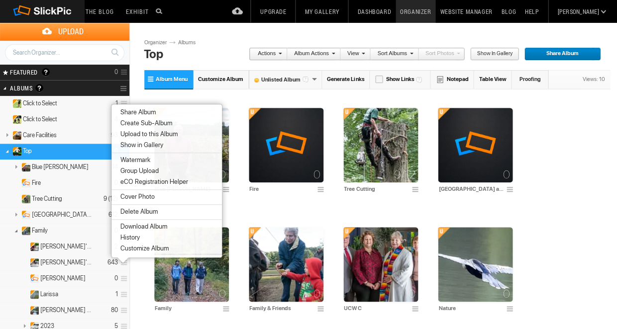
click at [327, 53] on link "Album Actions" at bounding box center [311, 54] width 48 height 13
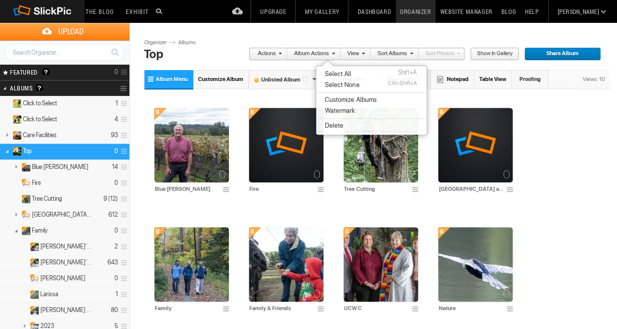
click at [543, 9] on link "Help" at bounding box center [531, 11] width 23 height 23
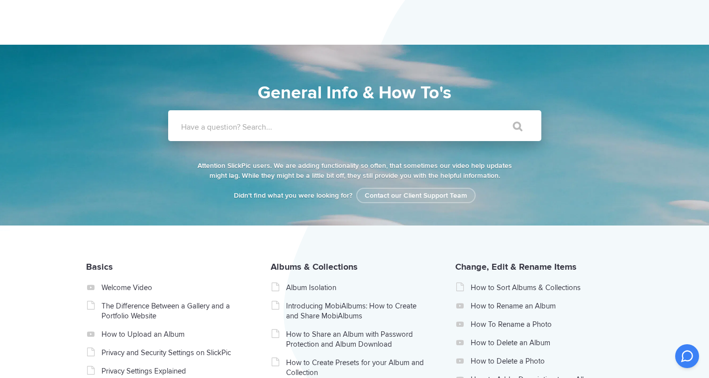
click at [396, 120] on input "Have a question? Search..." at bounding box center [334, 125] width 332 height 31
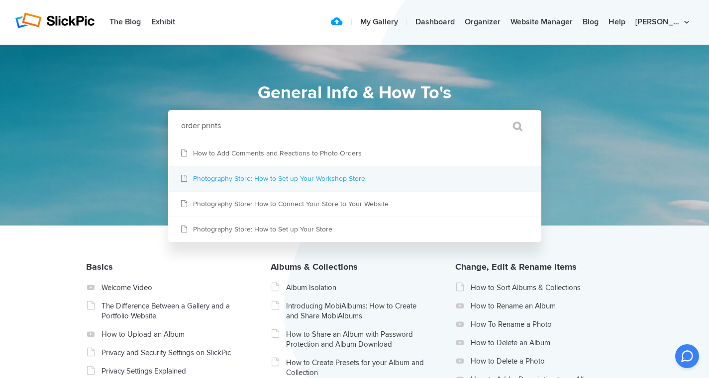
type input "order prints"
click at [297, 180] on link "Photography Store: How to Set up Your Workshop Store" at bounding box center [354, 179] width 373 height 25
